Goal: Task Accomplishment & Management: Complete application form

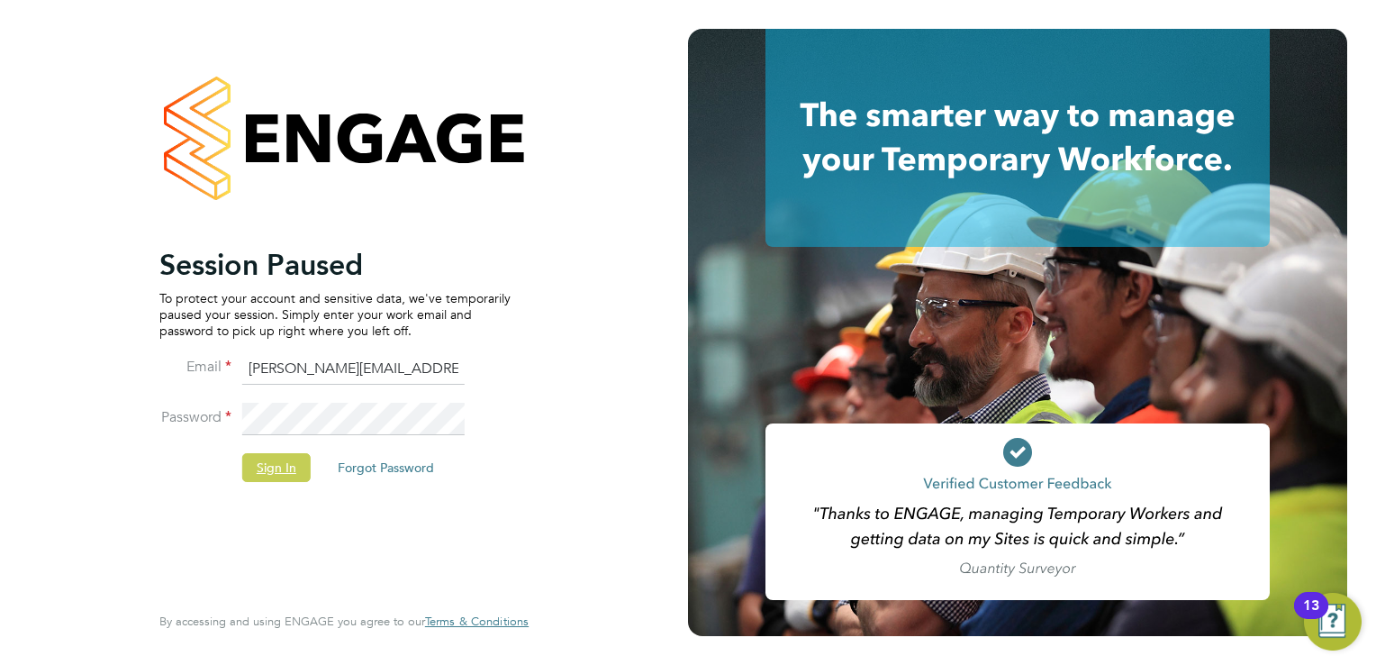
click at [264, 479] on button "Sign In" at bounding box center [276, 467] width 68 height 29
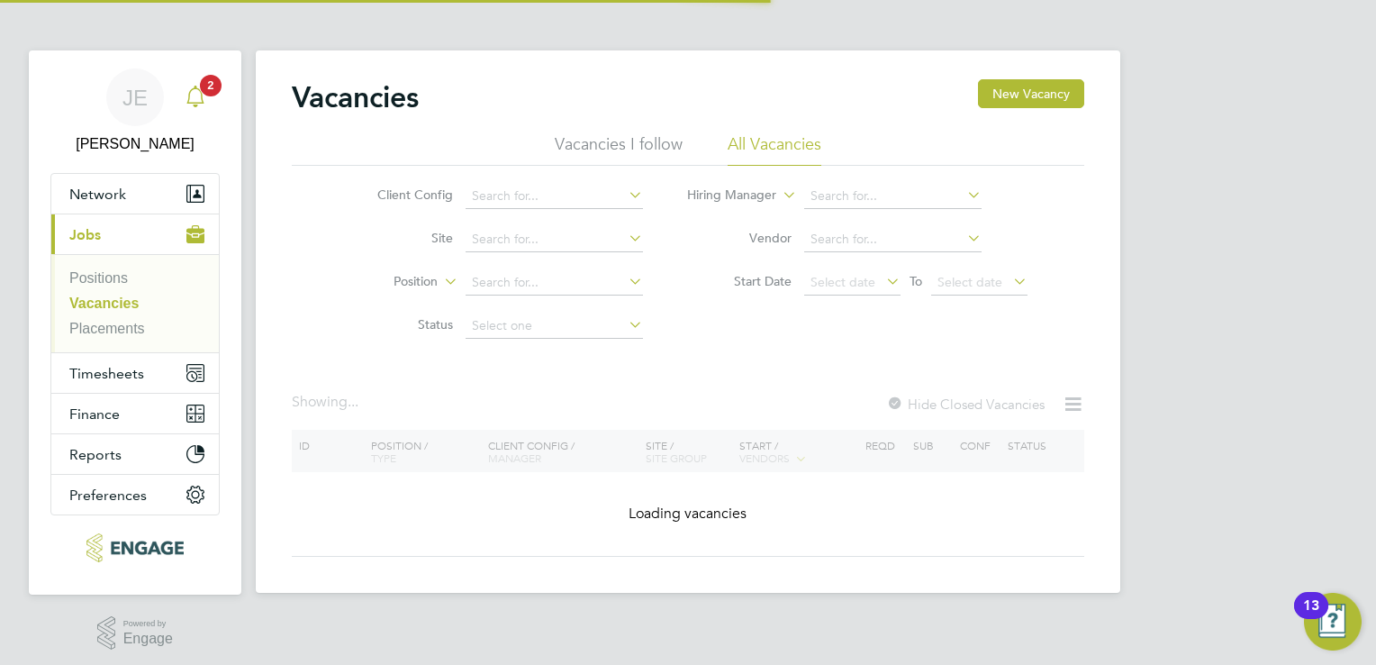
click at [206, 91] on span "2" at bounding box center [211, 86] width 22 height 22
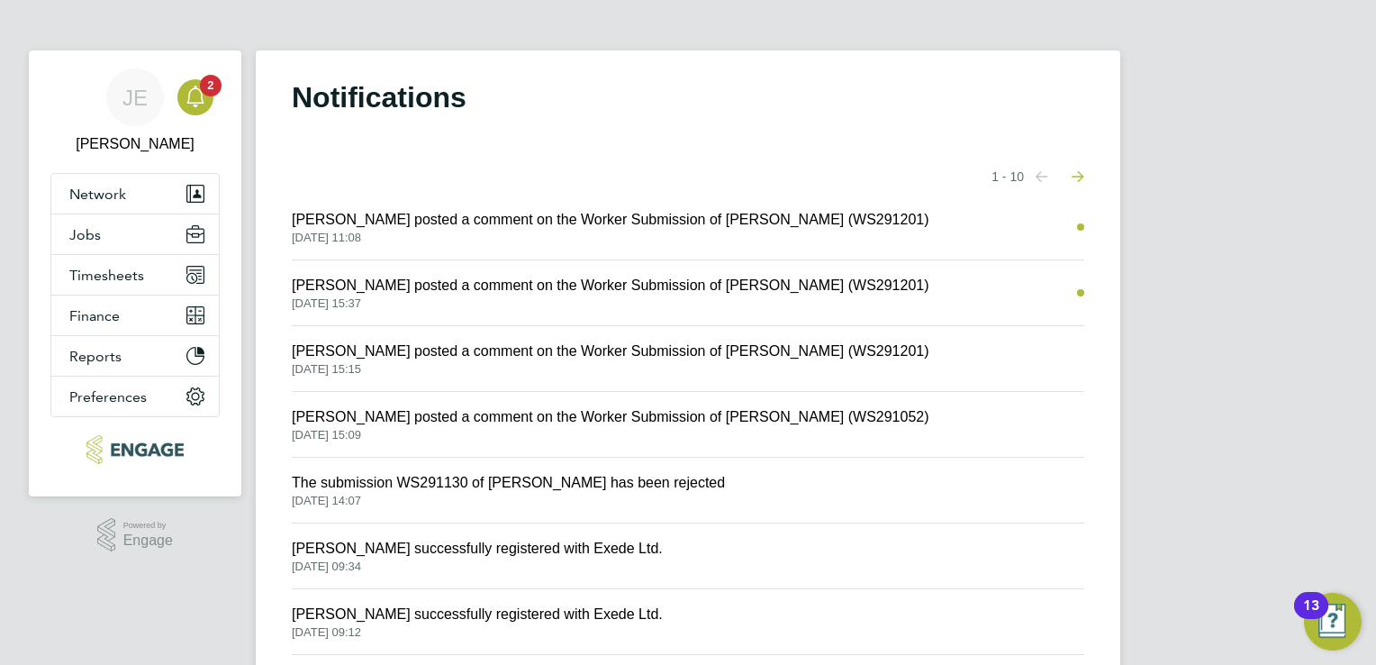
click at [494, 229] on span "Kerry Cattle posted a comment on the Worker Submission of Andrew Shivelar (WS29…" at bounding box center [611, 220] width 638 height 22
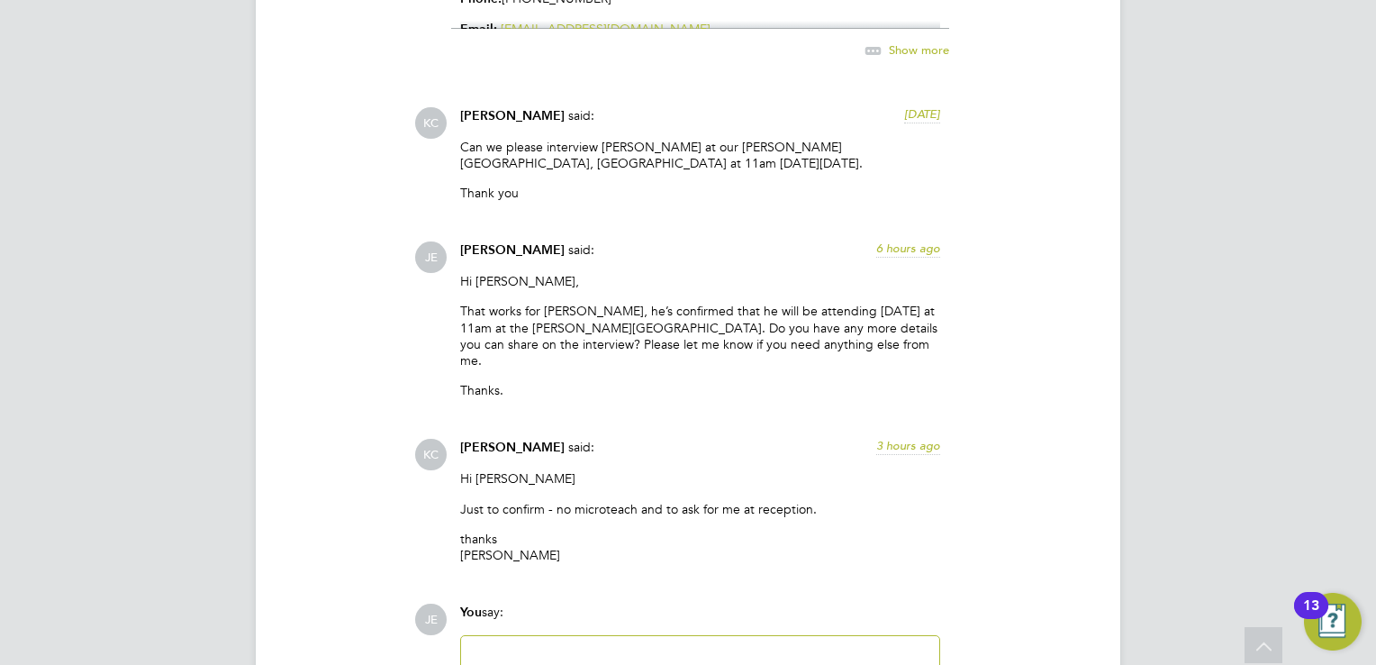
scroll to position [2882, 0]
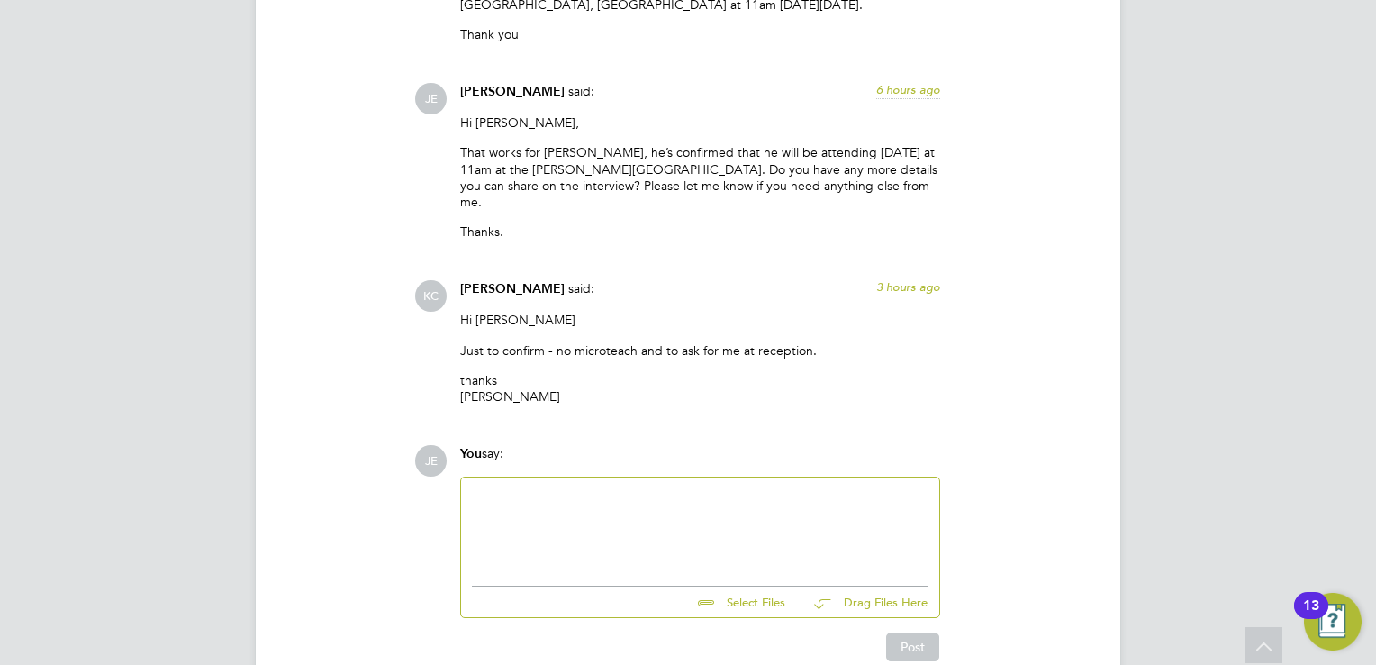
click at [577, 488] on div at bounding box center [700, 526] width 457 height 77
click at [911, 632] on button "Post" at bounding box center [912, 646] width 53 height 29
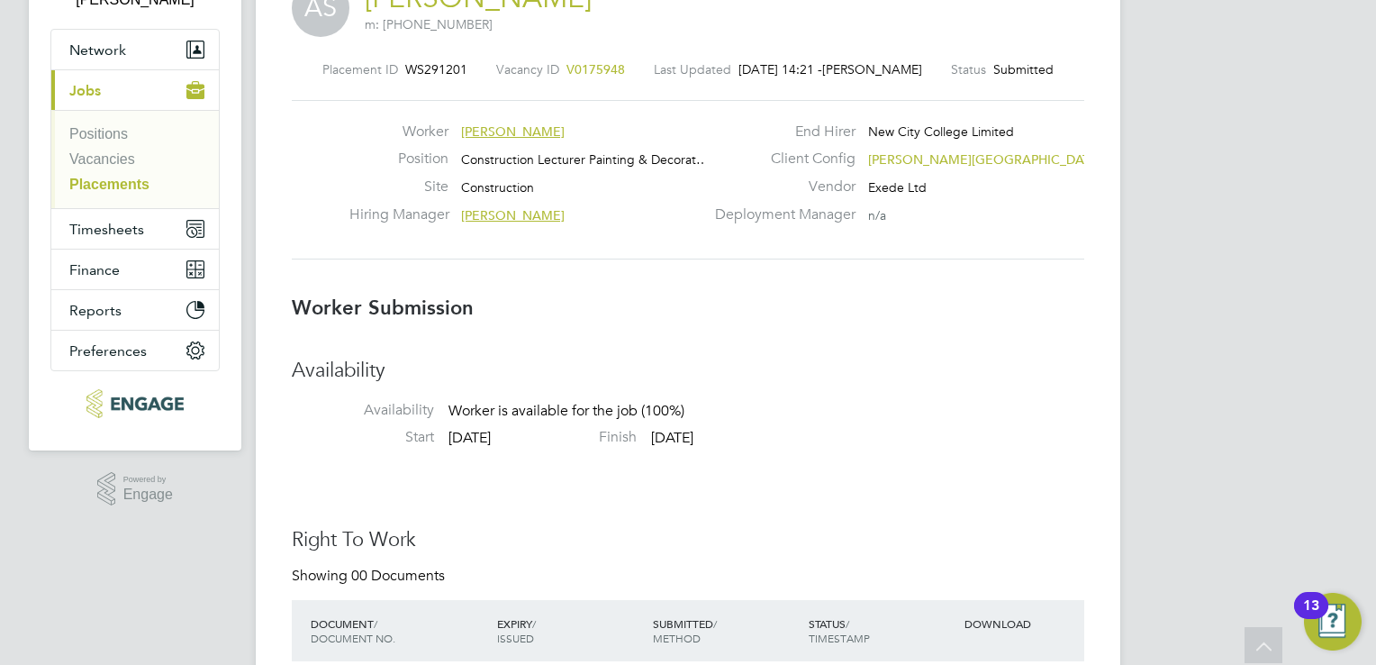
scroll to position [52, 0]
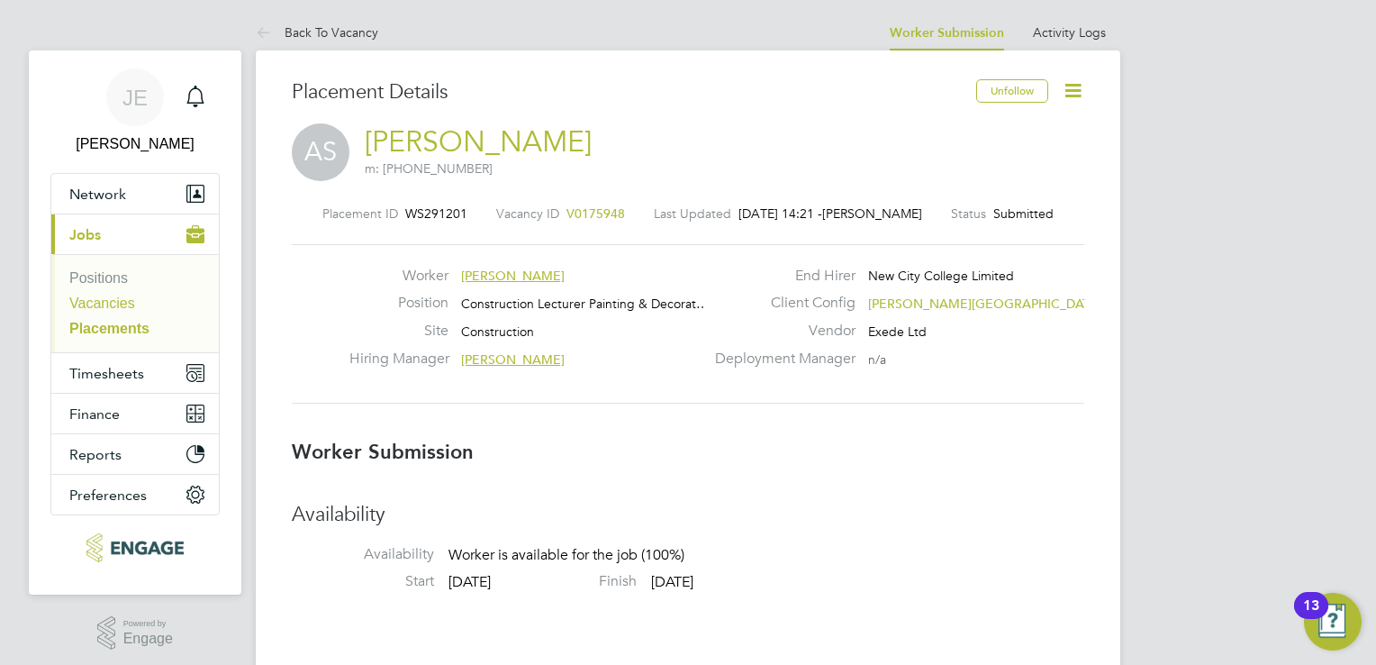
click at [92, 300] on link "Vacancies" at bounding box center [102, 302] width 66 height 15
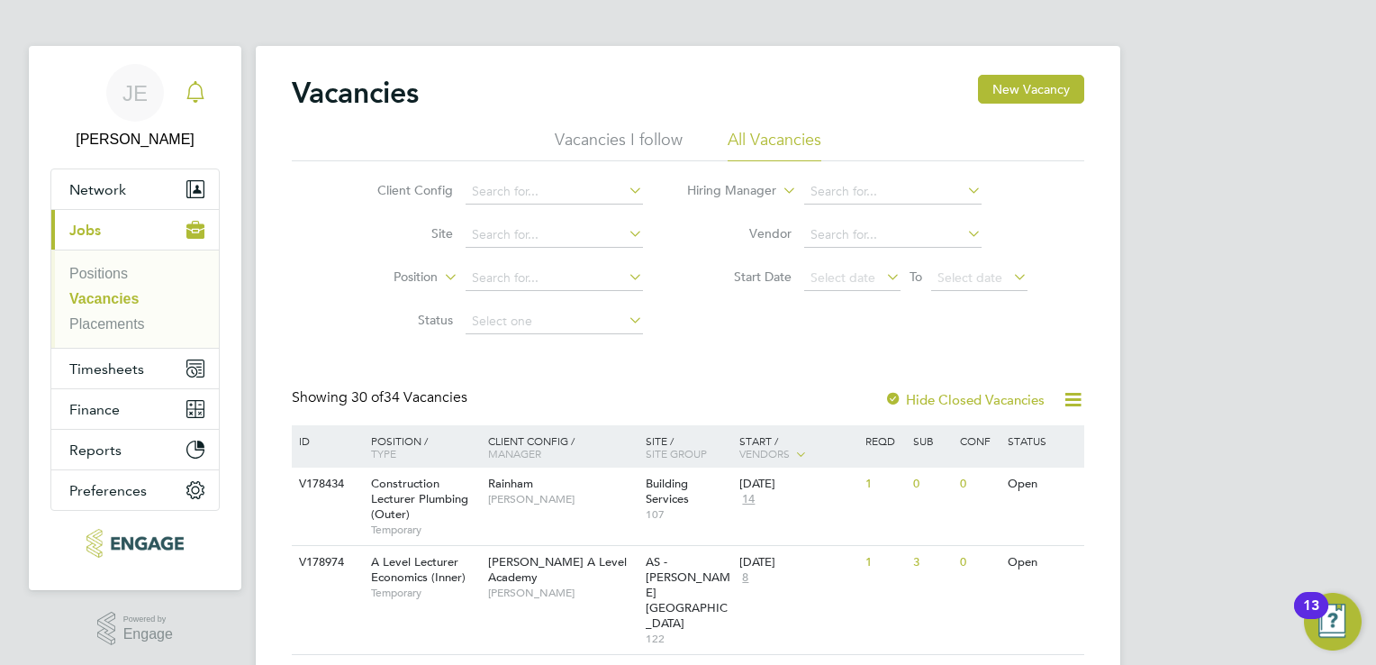
click at [191, 86] on icon "Main navigation" at bounding box center [196, 92] width 22 height 22
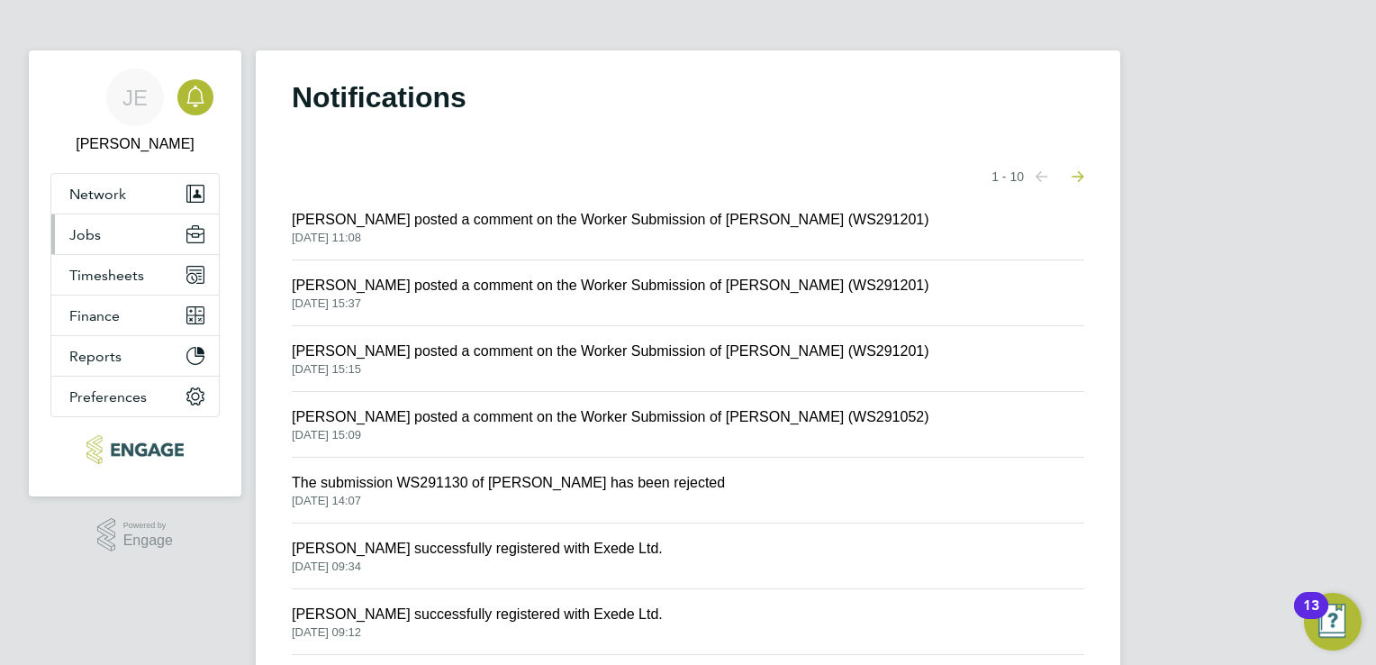
click at [98, 229] on span "Jobs" at bounding box center [85, 234] width 32 height 17
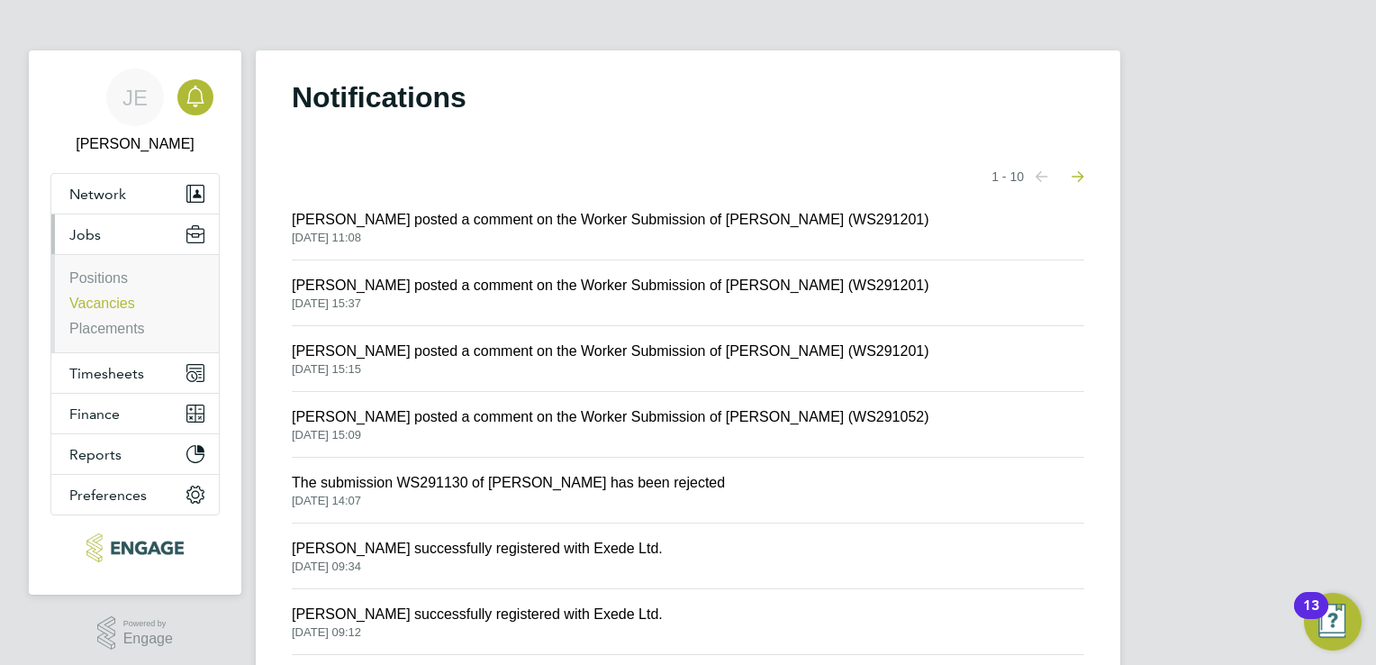
click at [115, 299] on link "Vacancies" at bounding box center [102, 302] width 66 height 15
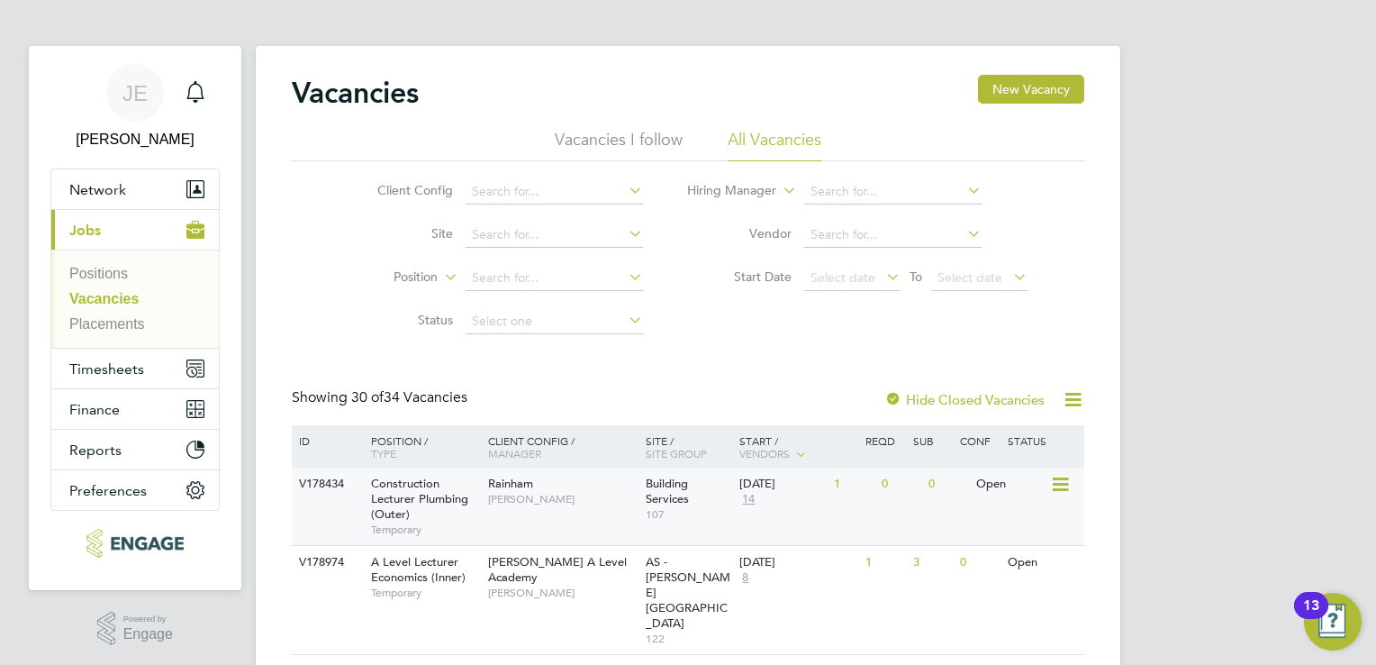
click at [560, 508] on div "Rainham Ian Rist" at bounding box center [563, 490] width 158 height 47
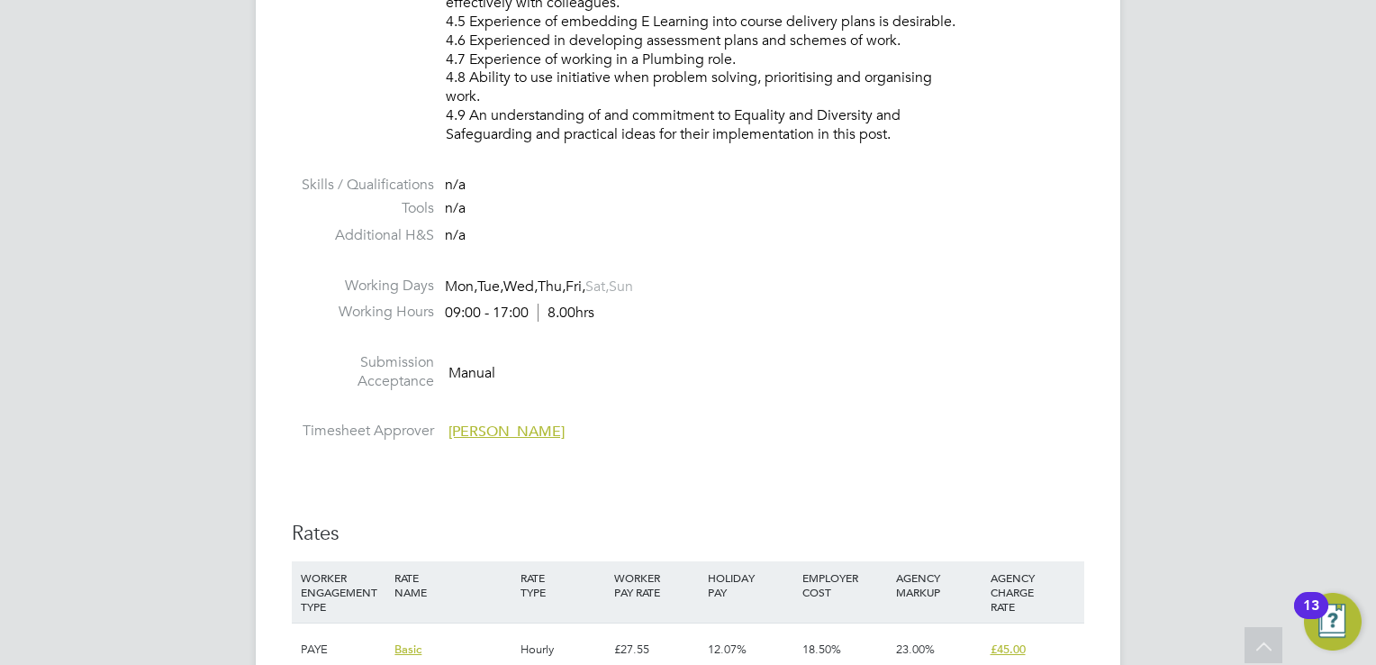
scroll to position [2882, 0]
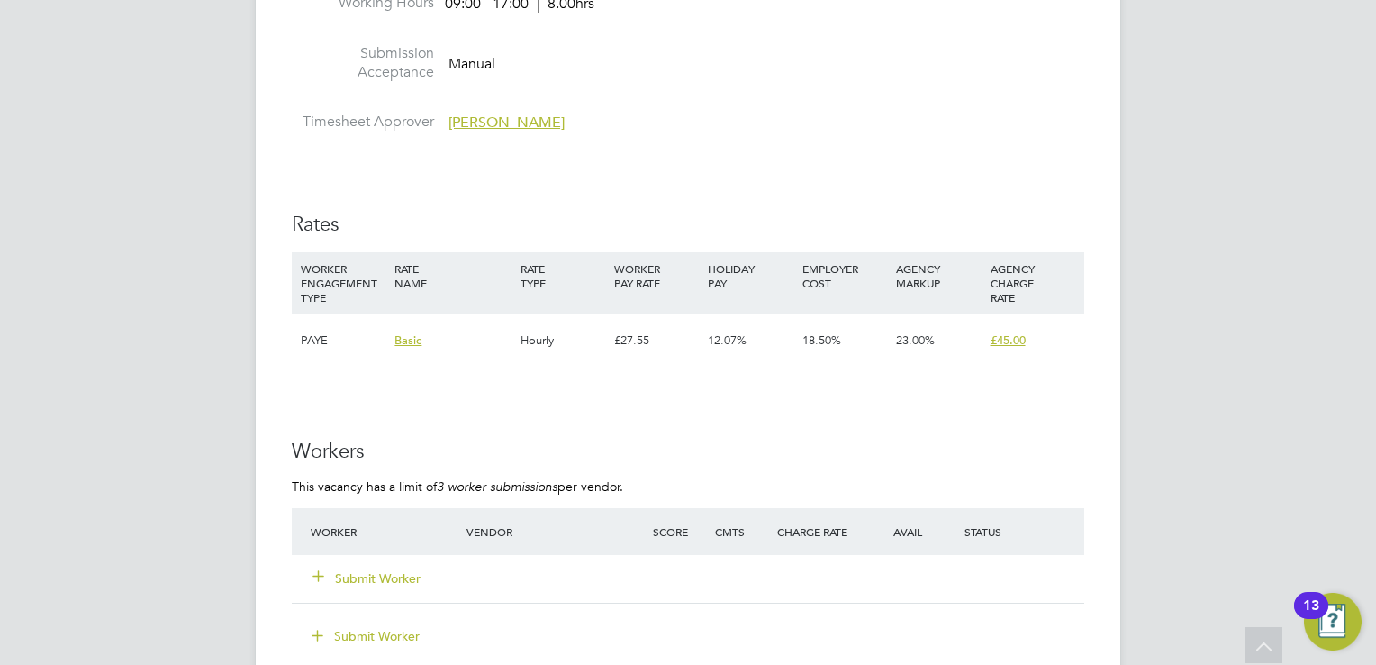
click at [355, 572] on button "Submit Worker" at bounding box center [367, 578] width 108 height 18
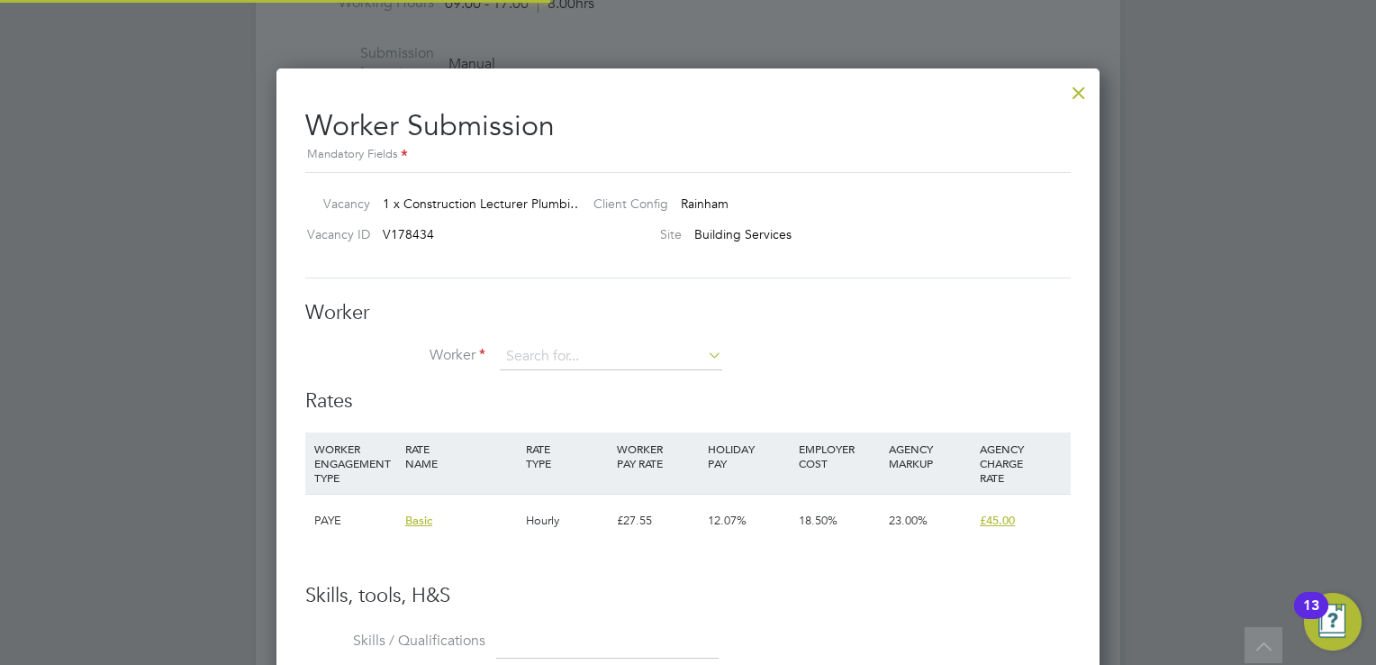
scroll to position [1091, 824]
click at [558, 405] on li "+ Add new" at bounding box center [611, 405] width 223 height 24
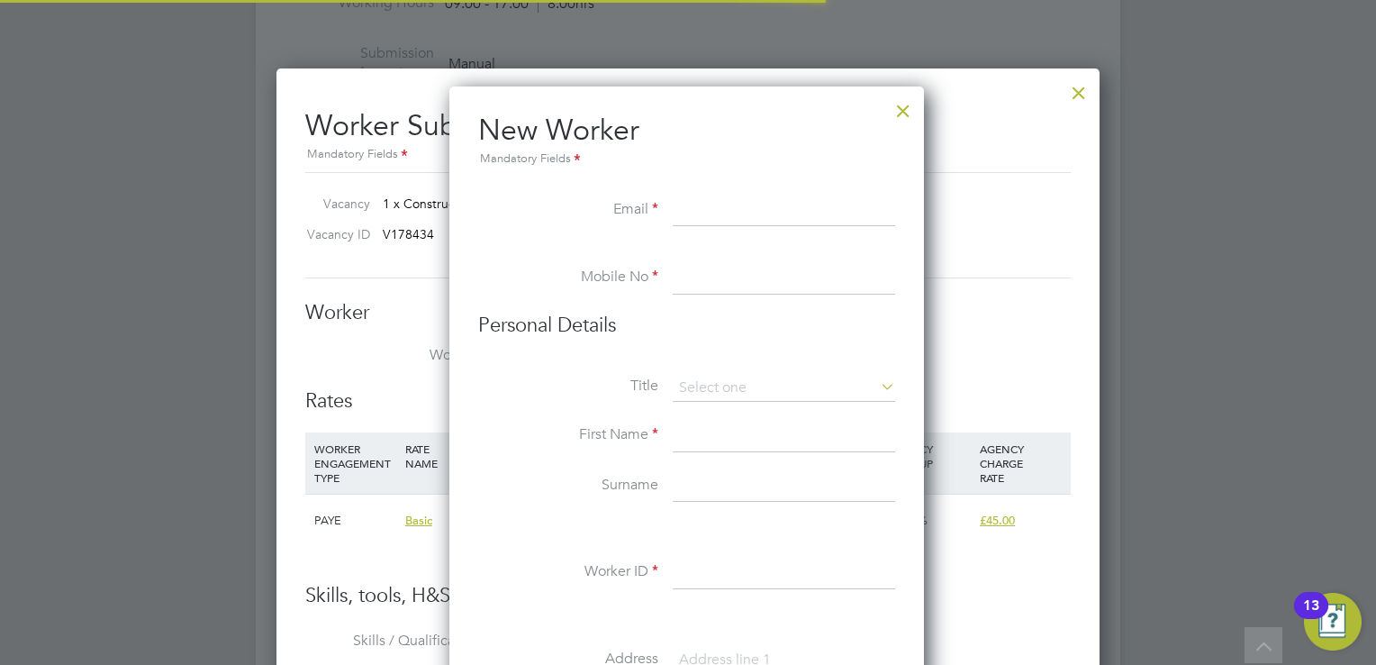
scroll to position [1527, 476]
paste input "itahir121@yahoo.co.uk"
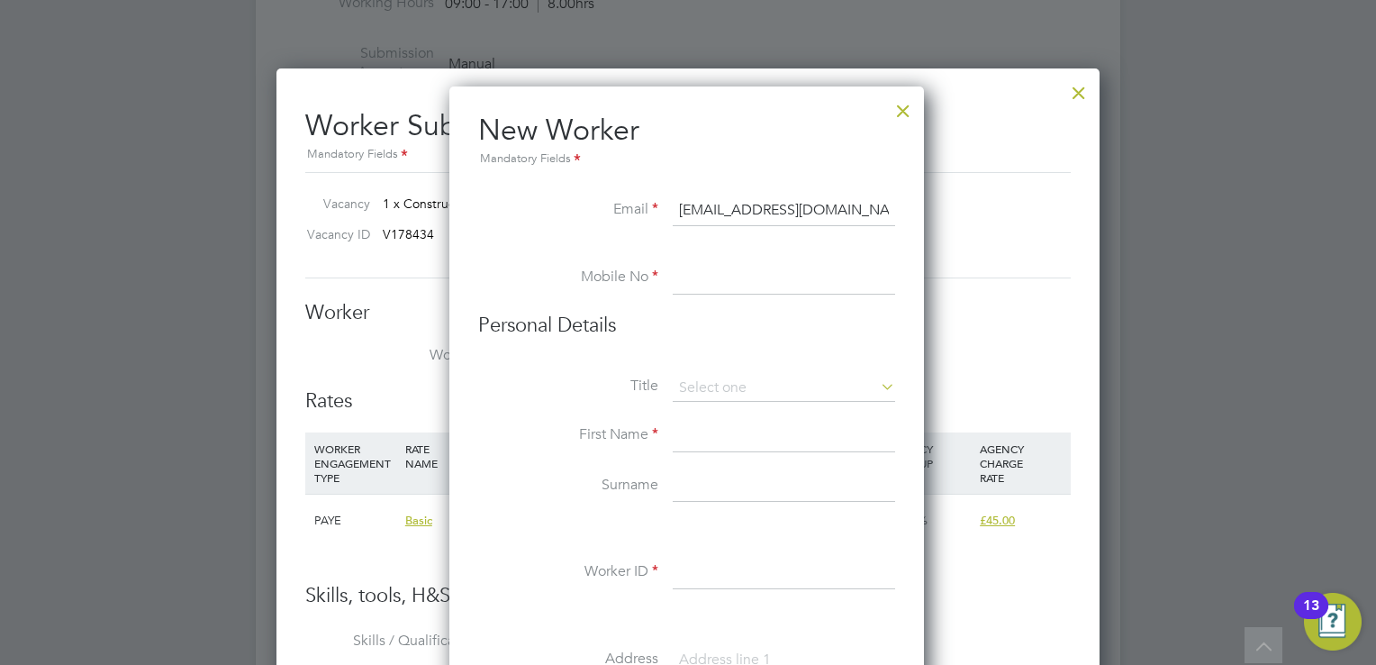
type input "itahir121@yahoo.co.uk"
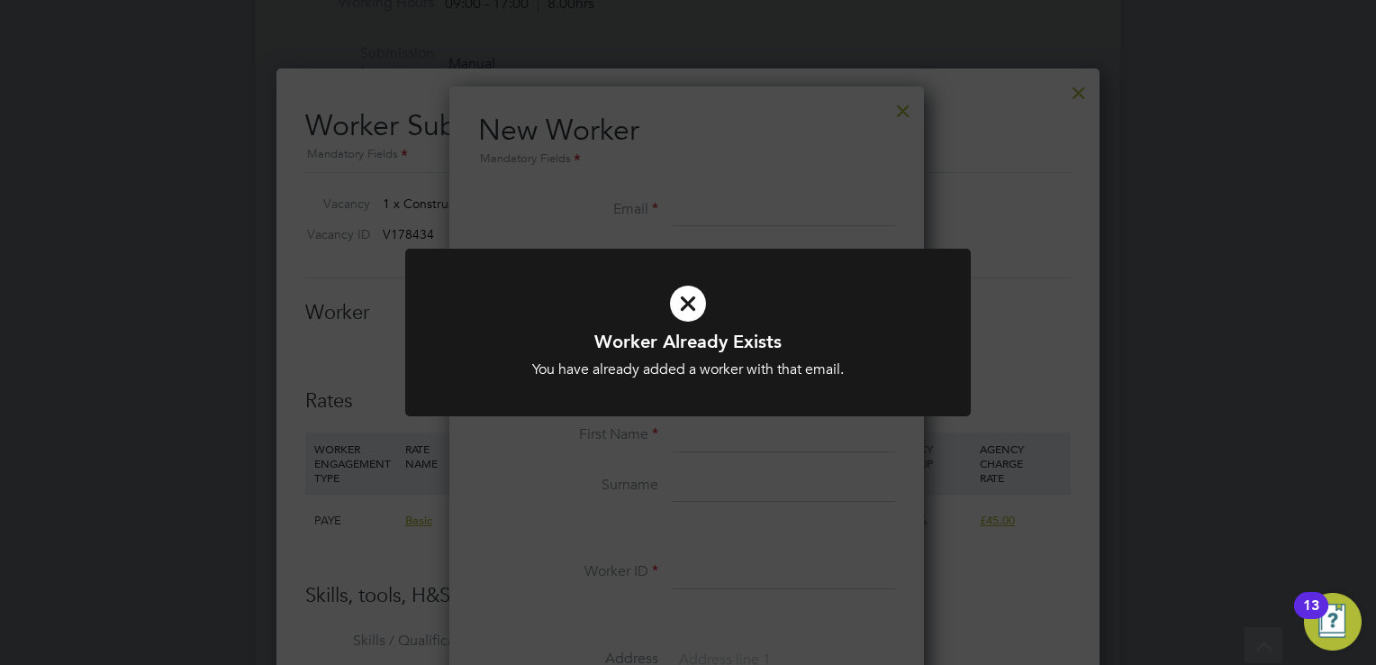
click at [958, 277] on div at bounding box center [688, 333] width 566 height 168
